Goal: Find specific page/section: Locate item on page

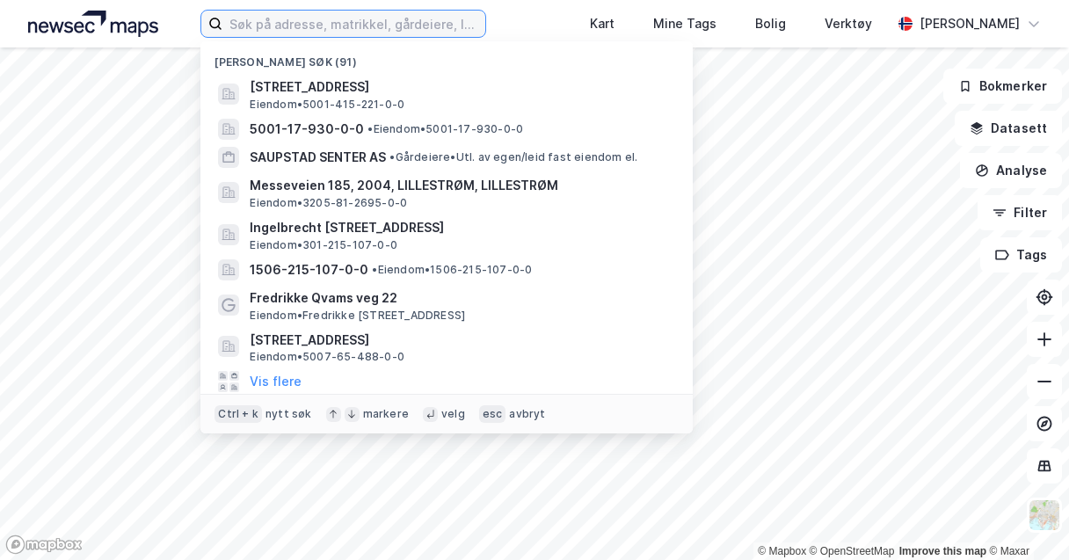
click at [271, 29] on input at bounding box center [353, 24] width 263 height 26
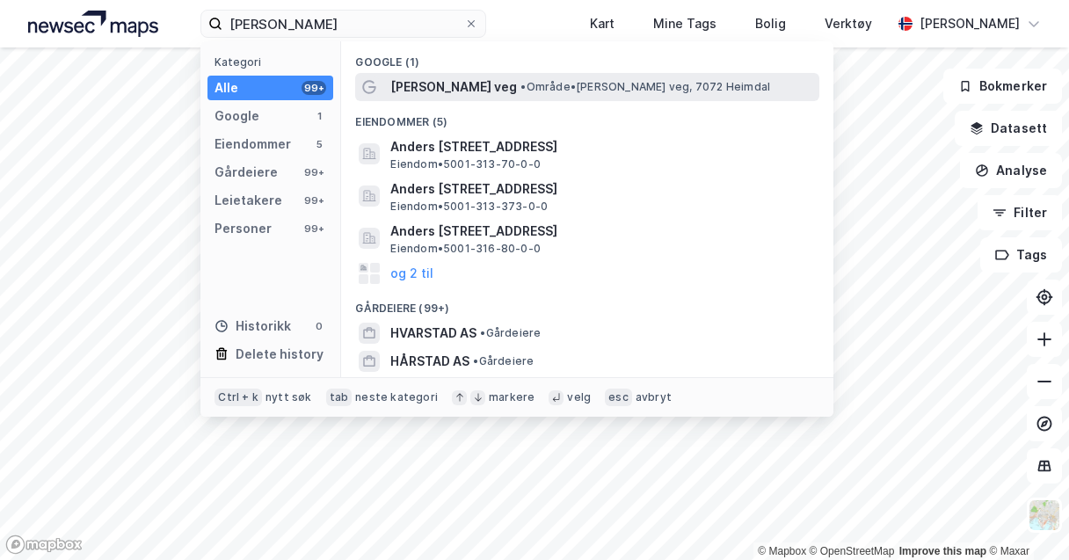
click at [438, 76] on span "[PERSON_NAME] veg" at bounding box center [453, 86] width 127 height 21
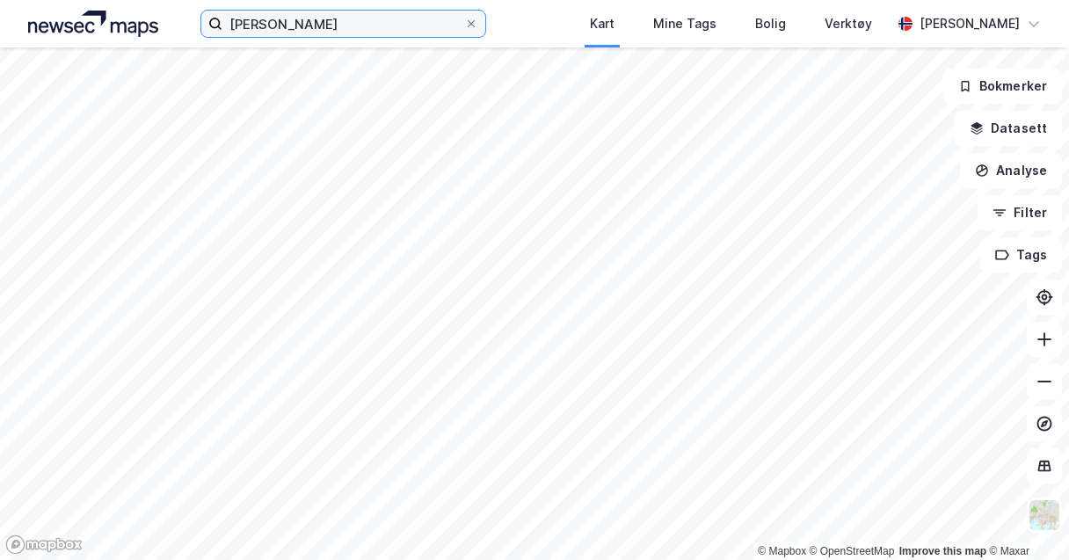
click at [404, 14] on input "[PERSON_NAME]" at bounding box center [343, 24] width 242 height 26
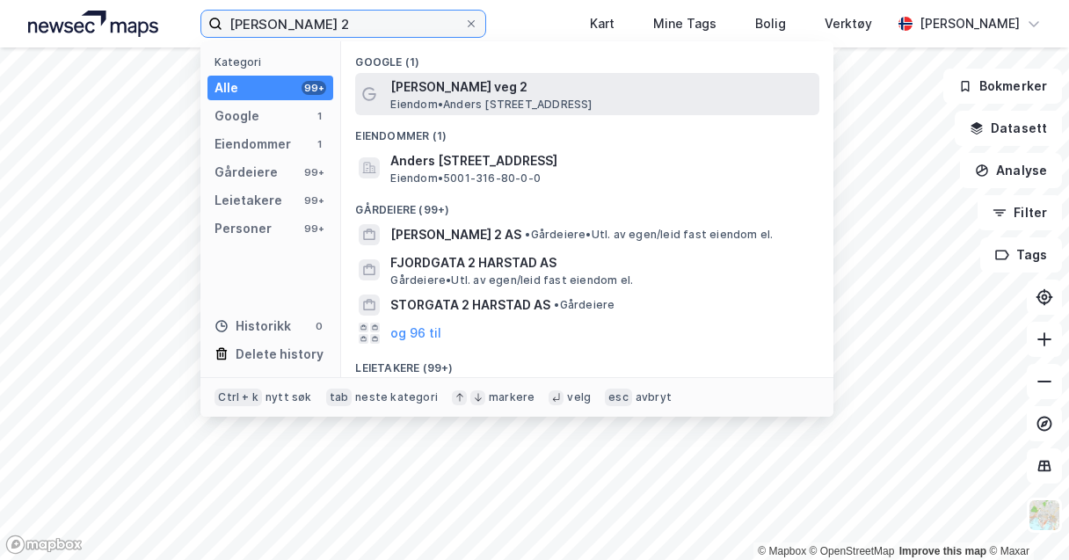
type input "[PERSON_NAME] 2"
click at [499, 92] on span "[PERSON_NAME] veg 2" at bounding box center [601, 86] width 422 height 21
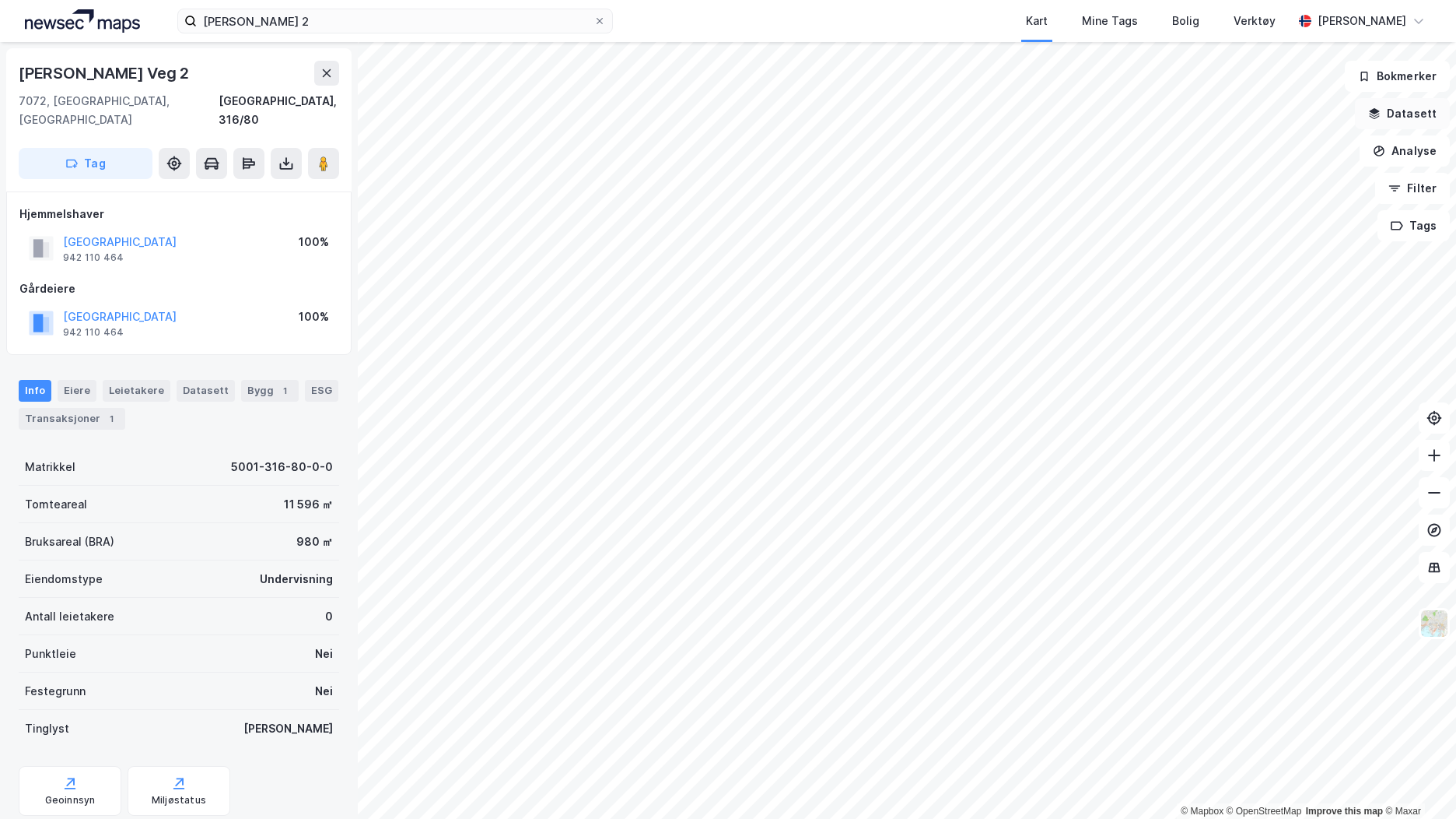
click at [945, 114] on icon "button" at bounding box center [1375, 113] width 12 height 12
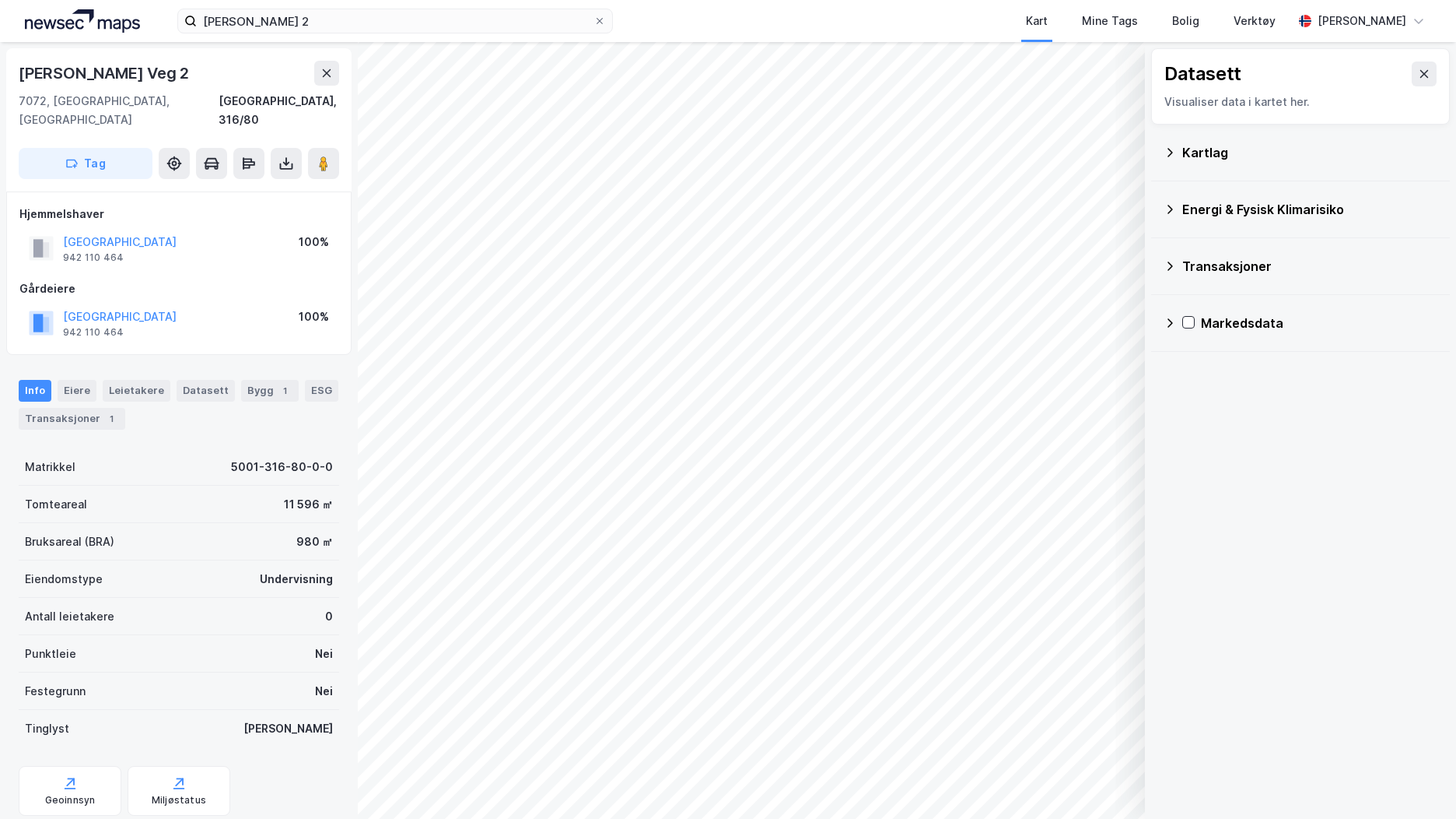
click at [945, 152] on icon at bounding box center [1170, 152] width 12 height 12
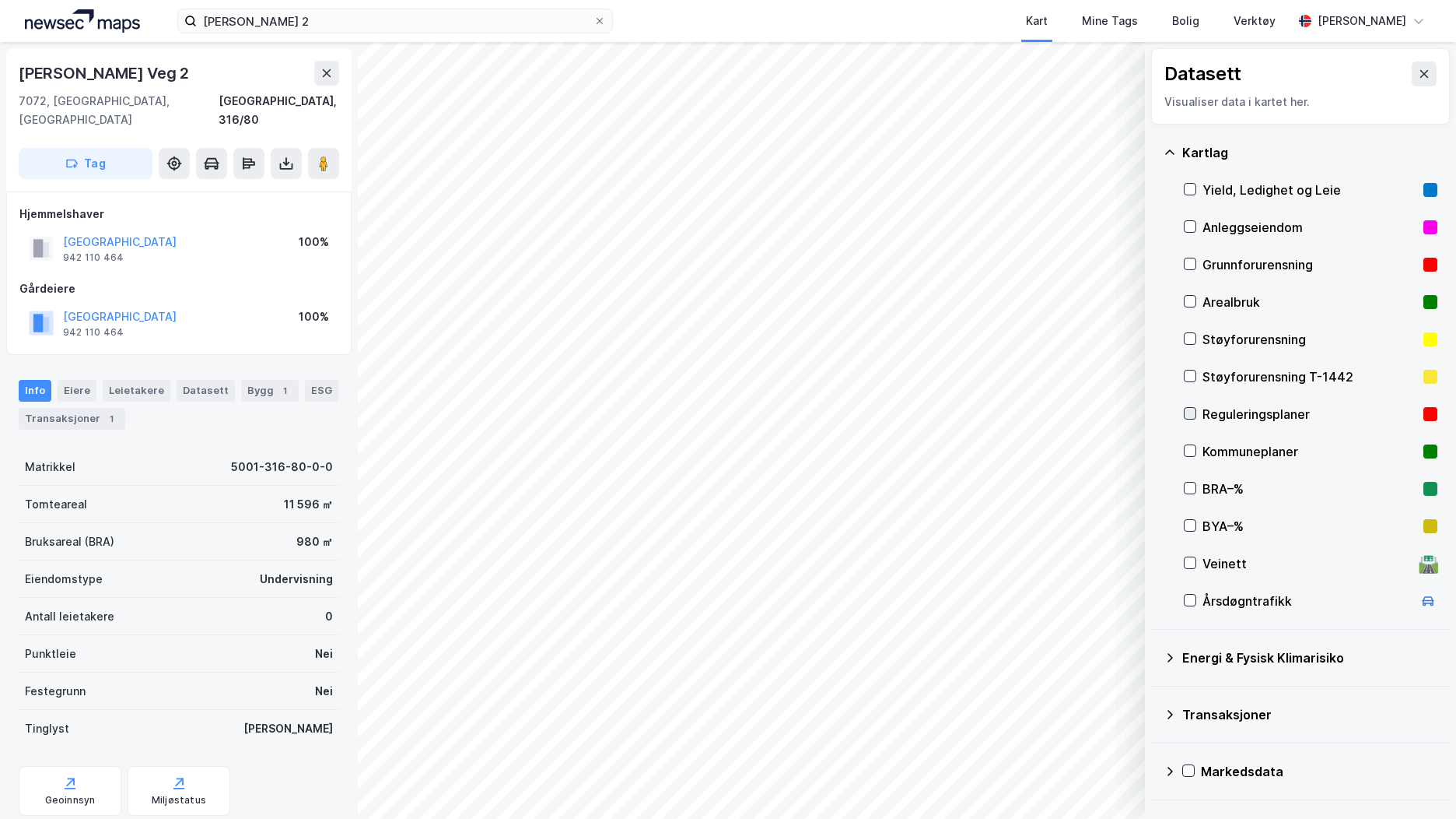
click at [945, 413] on icon at bounding box center [1190, 413] width 11 height 11
